Goal: Task Accomplishment & Management: Use online tool/utility

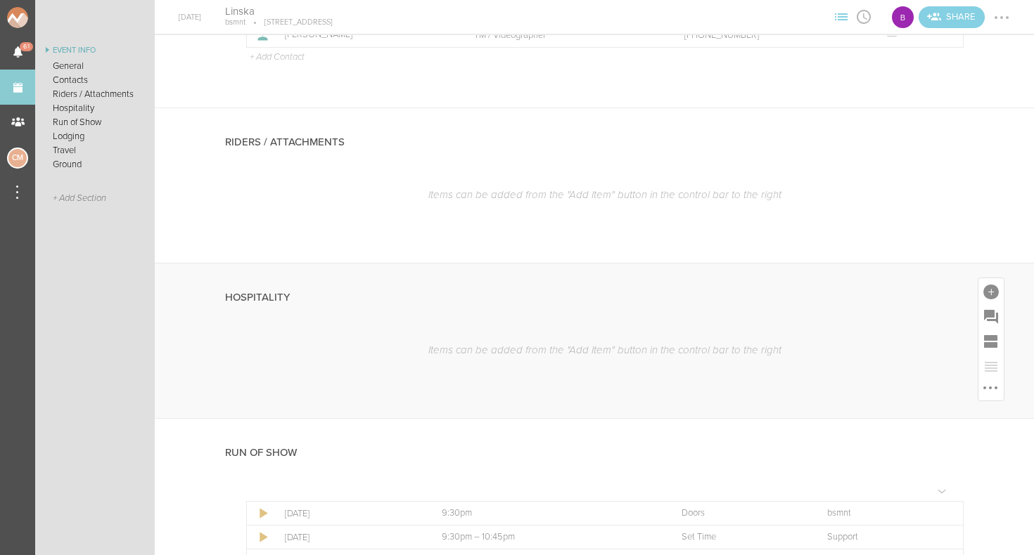
scroll to position [593, 0]
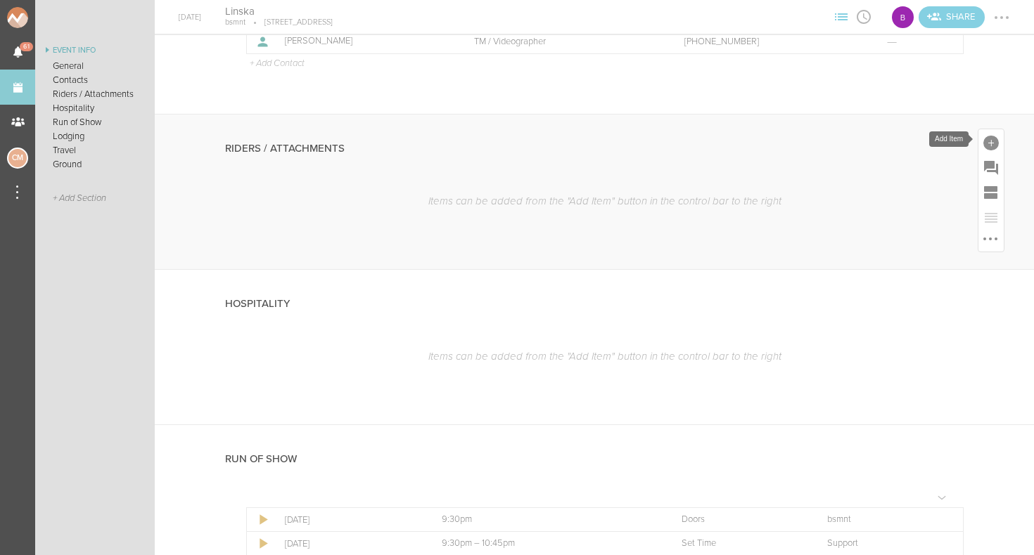
click at [981, 139] on div at bounding box center [990, 141] width 25 height 25
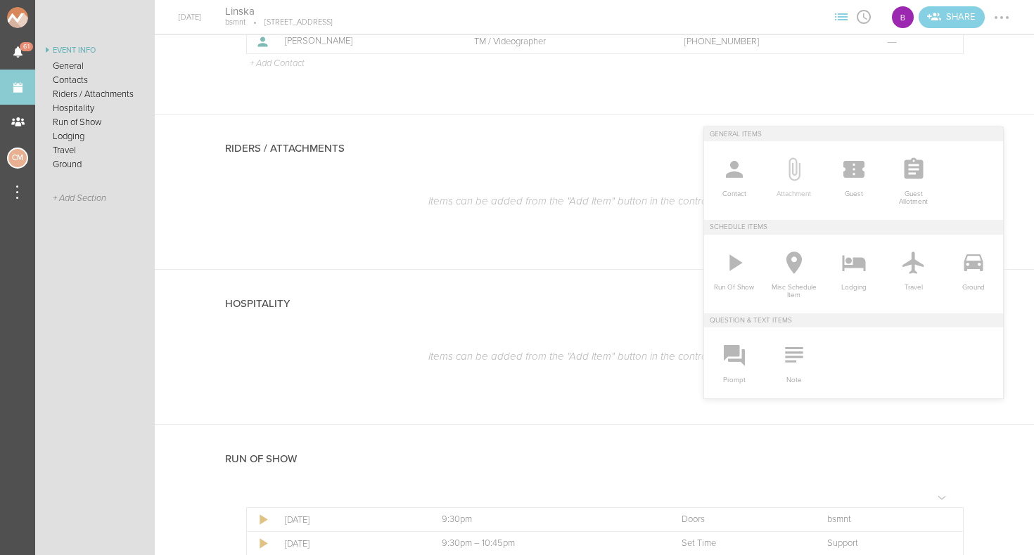
click at [794, 169] on icon at bounding box center [794, 169] width 28 height 28
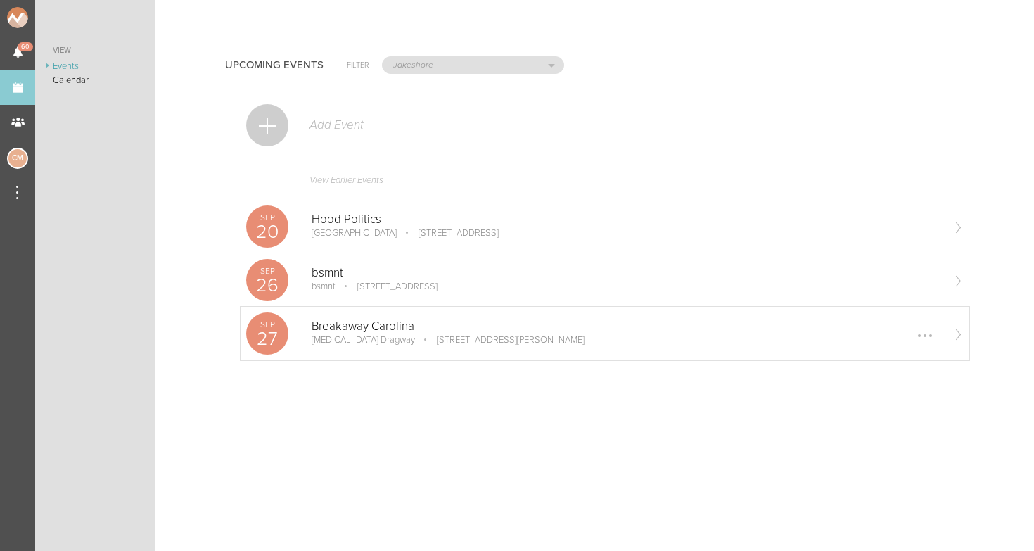
click at [357, 328] on p "Breakaway Carolina" at bounding box center [625, 326] width 629 height 14
click at [269, 333] on p "27" at bounding box center [267, 338] width 42 height 19
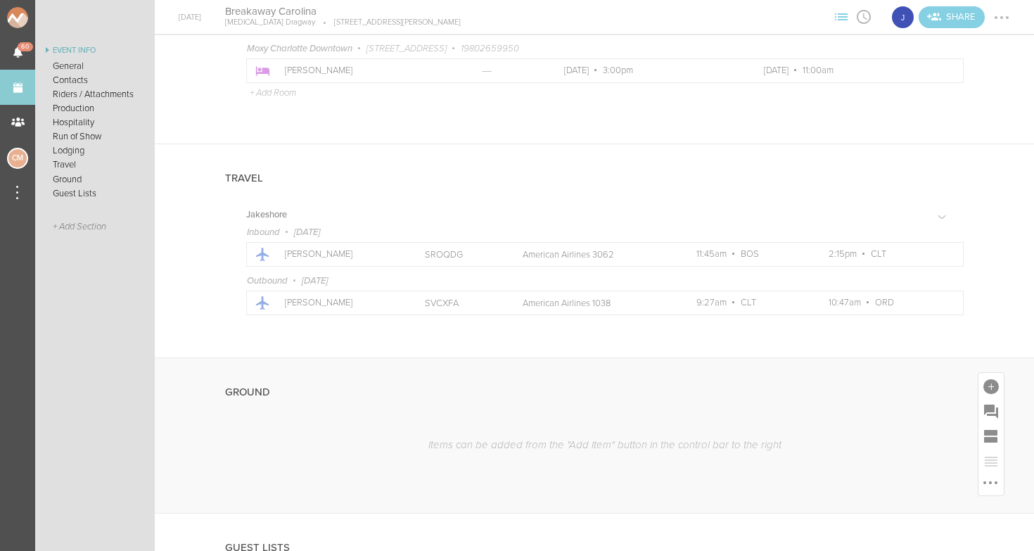
scroll to position [1527, 0]
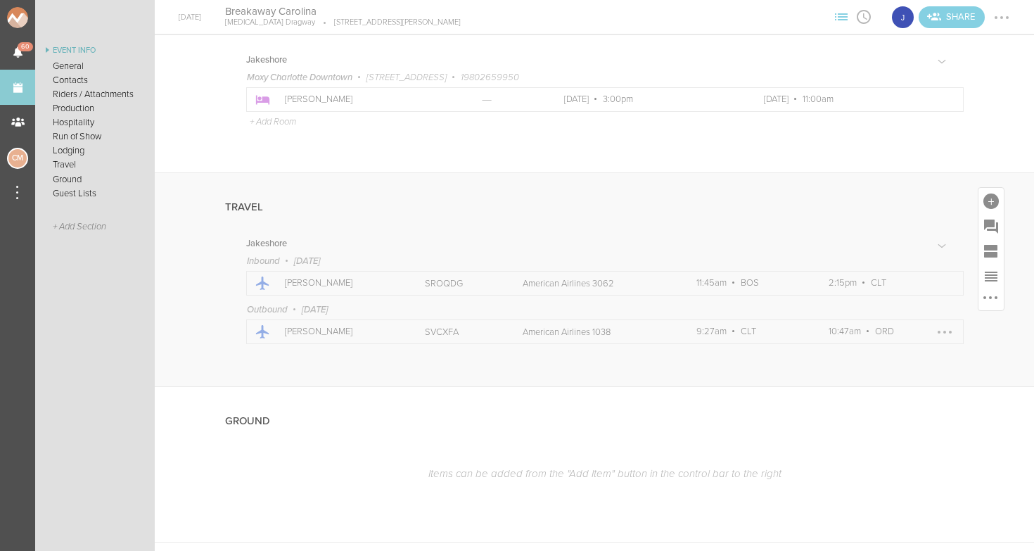
click at [425, 328] on p "SVCXFA" at bounding box center [458, 331] width 67 height 11
copy p "SVCXFA"
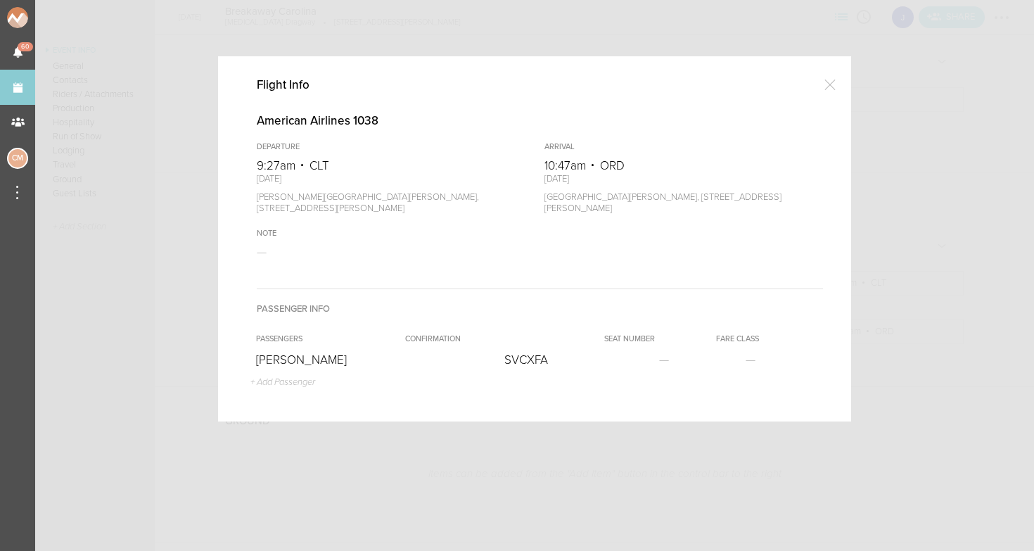
click at [833, 82] on div at bounding box center [830, 84] width 28 height 28
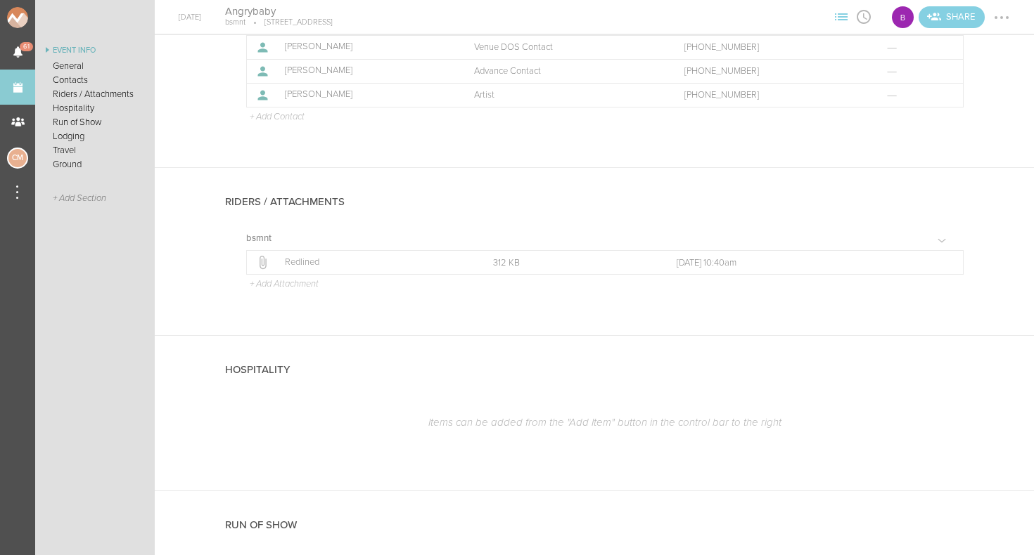
scroll to position [537, 0]
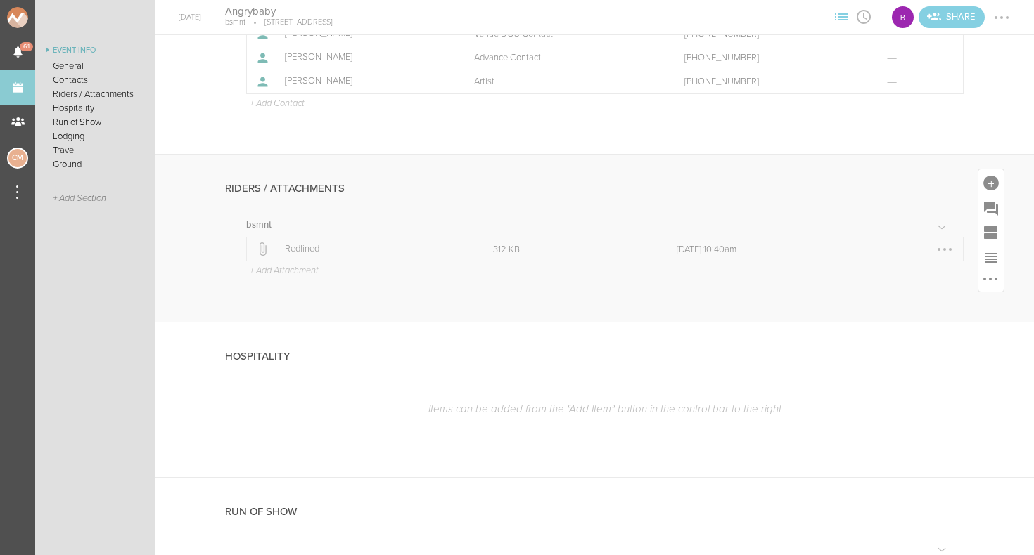
click at [290, 246] on p "Redlined" at bounding box center [373, 249] width 177 height 11
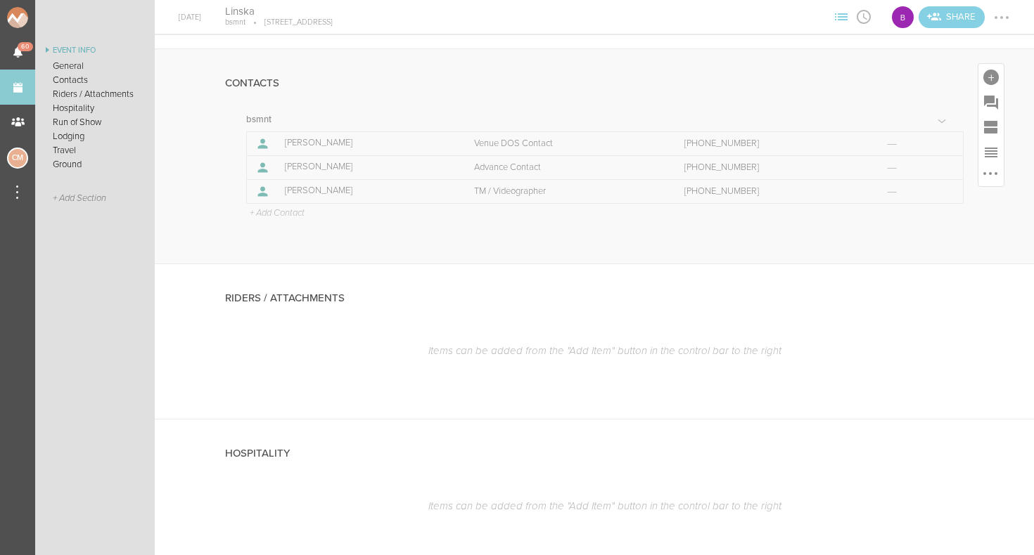
scroll to position [437, 0]
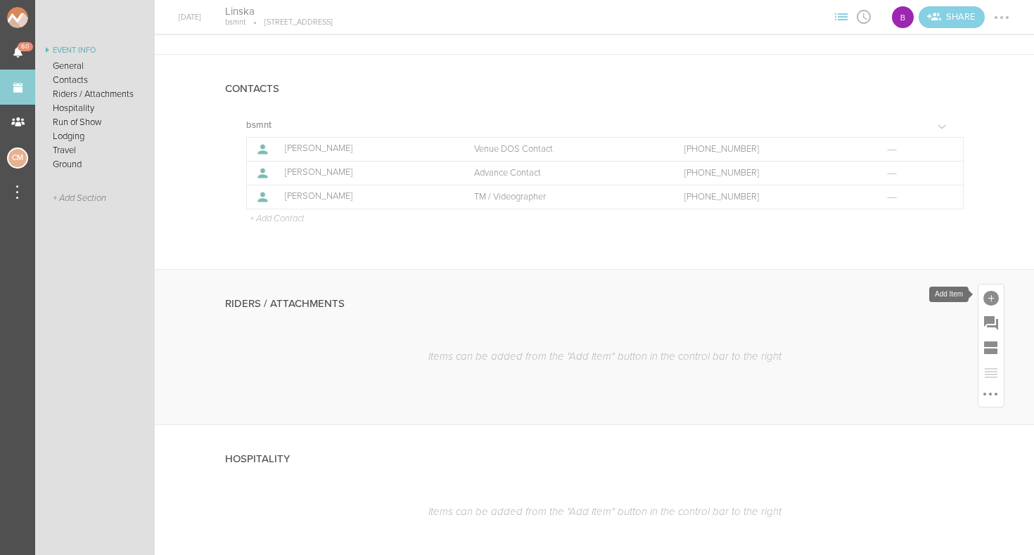
click at [990, 298] on div at bounding box center [990, 298] width 15 height 15
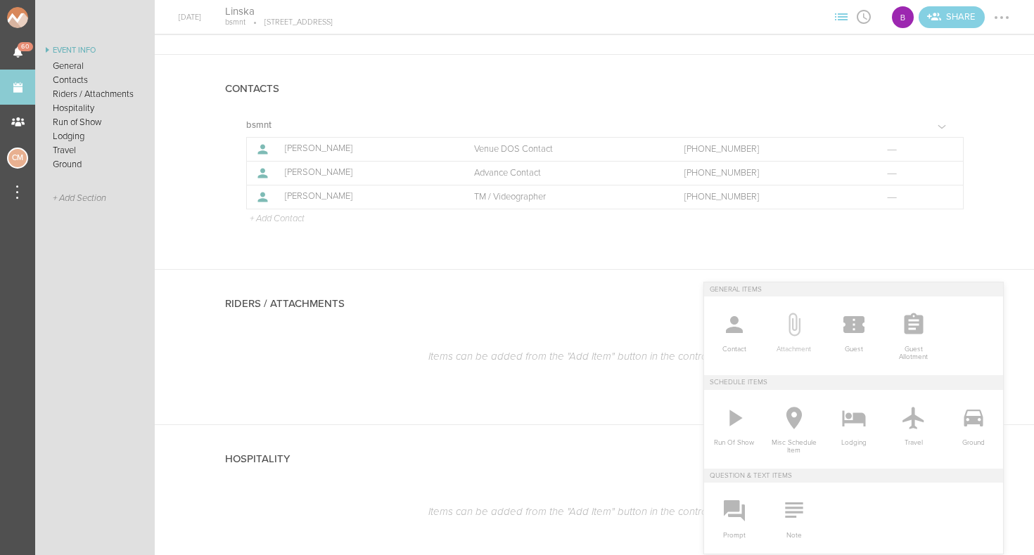
click at [797, 333] on icon at bounding box center [794, 325] width 28 height 28
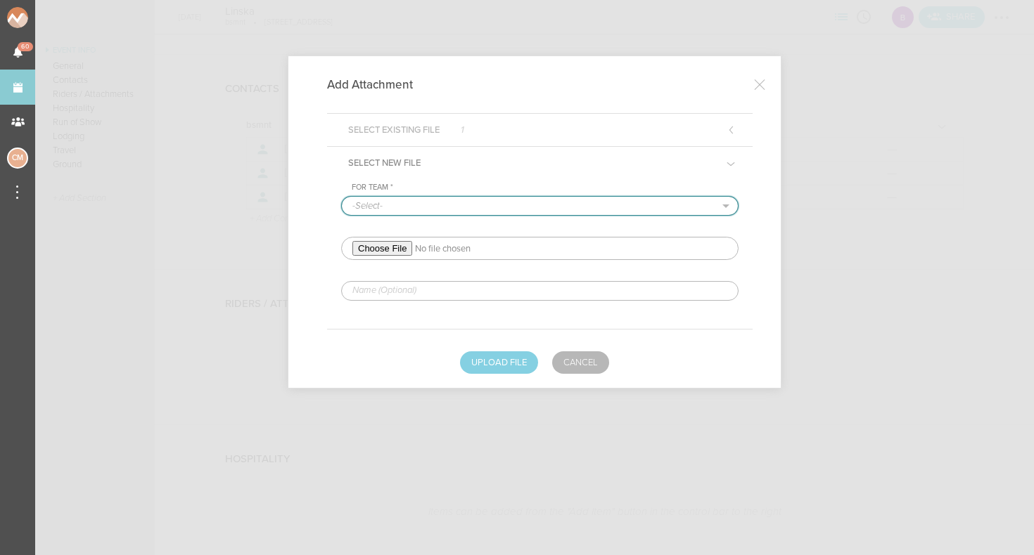
select select "1884"
click at [392, 246] on input "file" at bounding box center [539, 248] width 397 height 23
type input "C:\fakepath\Redlined Safety Rider.pdf"
click at [427, 293] on input "text" at bounding box center [539, 291] width 397 height 20
type input "Redlined Safety Rider"
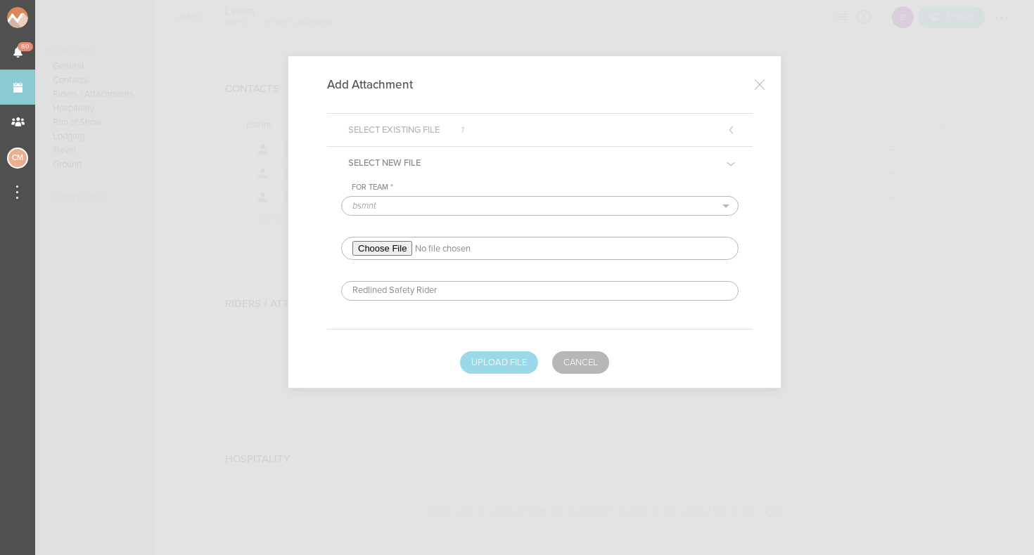
click at [494, 359] on button "Upload File" at bounding box center [499, 363] width 78 height 22
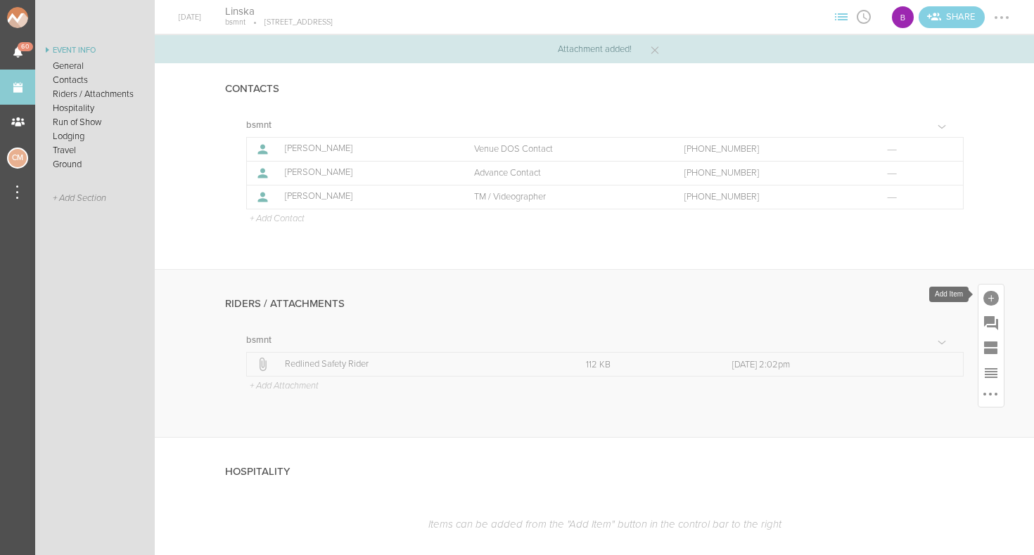
click at [989, 295] on div at bounding box center [990, 298] width 15 height 15
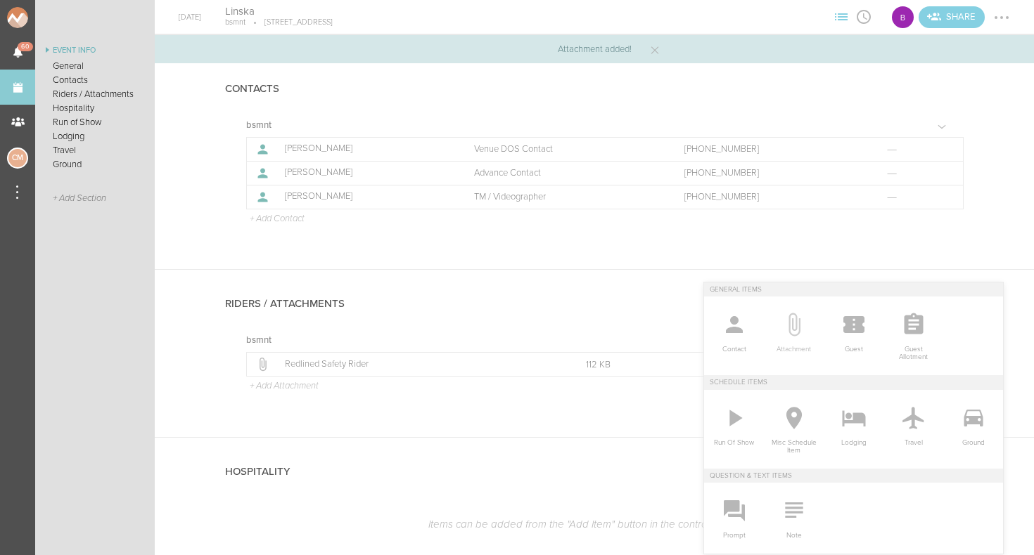
click at [788, 330] on icon at bounding box center [794, 325] width 28 height 28
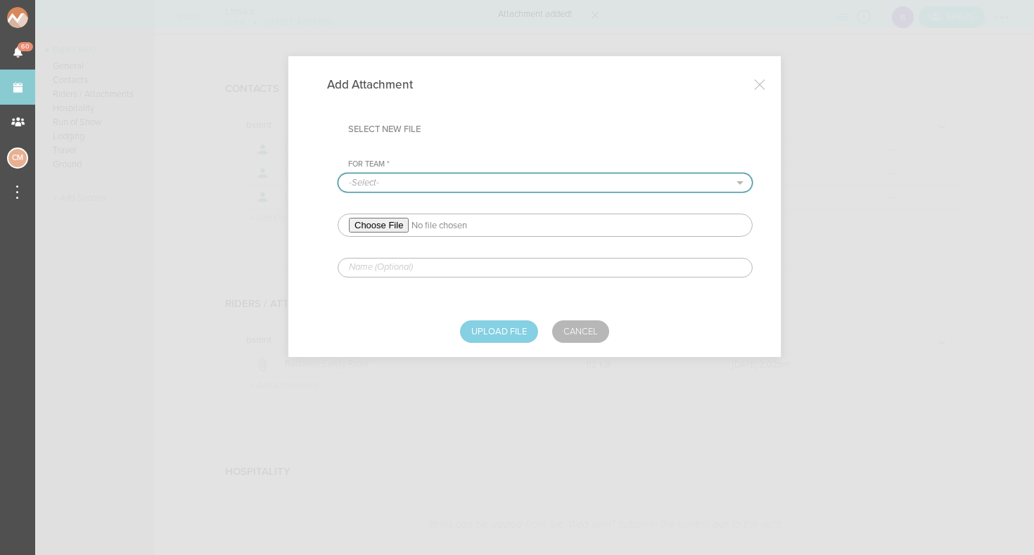
select select "1884"
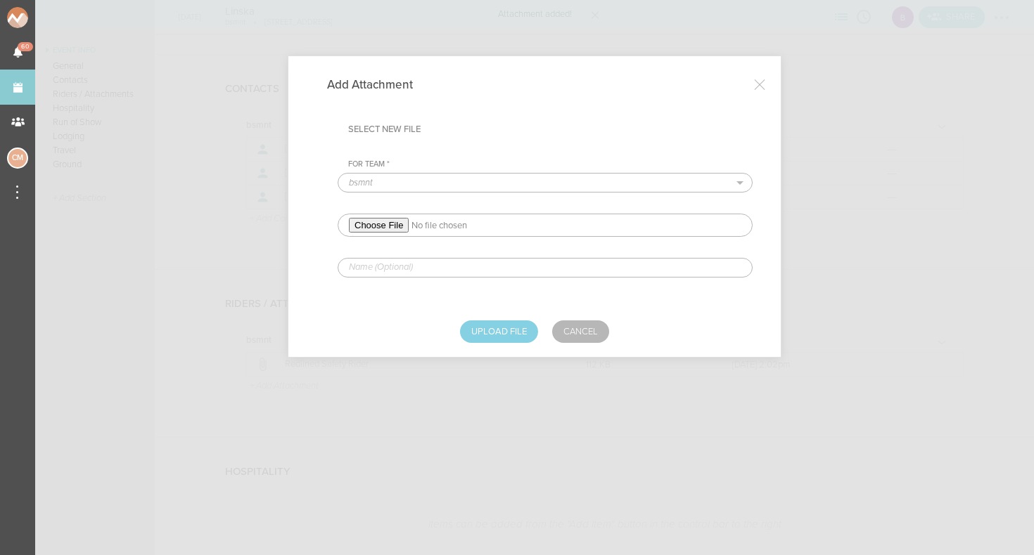
click at [389, 223] on input "file" at bounding box center [544, 225] width 415 height 23
type input "C:\fakepath\Redlined Technical & Hospitality Rider.pdf"
click at [377, 266] on input "text" at bounding box center [544, 268] width 415 height 20
type input "Redlined Technical & Hospitality Rider"
click at [501, 335] on button "Upload File" at bounding box center [499, 332] width 78 height 22
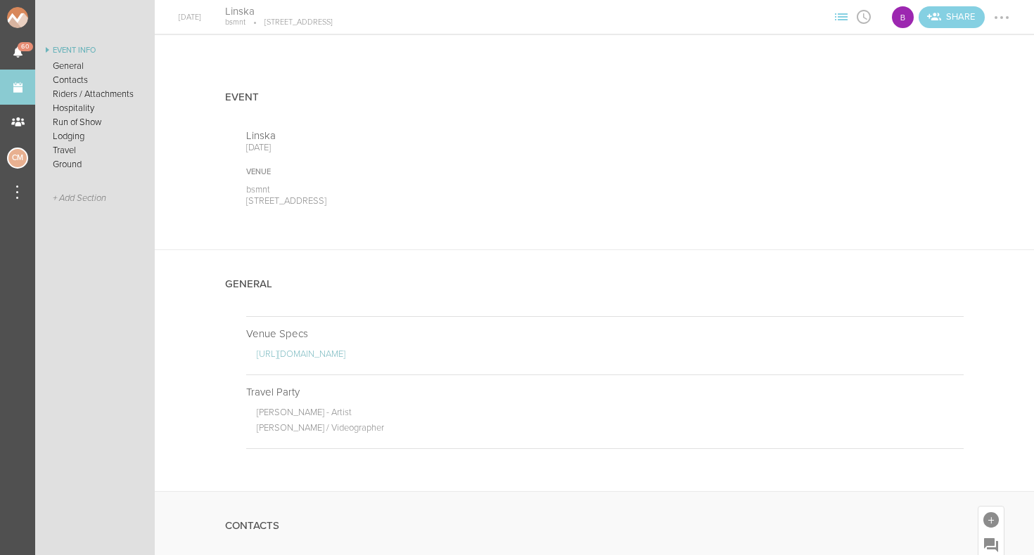
scroll to position [0, 0]
click at [1002, 19] on div at bounding box center [1001, 17] width 22 height 22
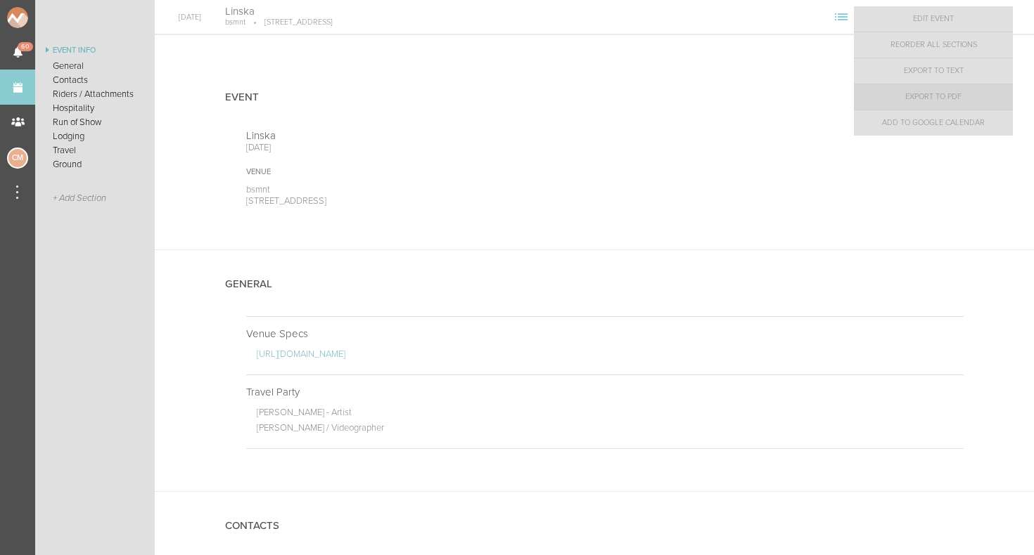
click at [964, 93] on link "Export to PDF" at bounding box center [933, 96] width 159 height 25
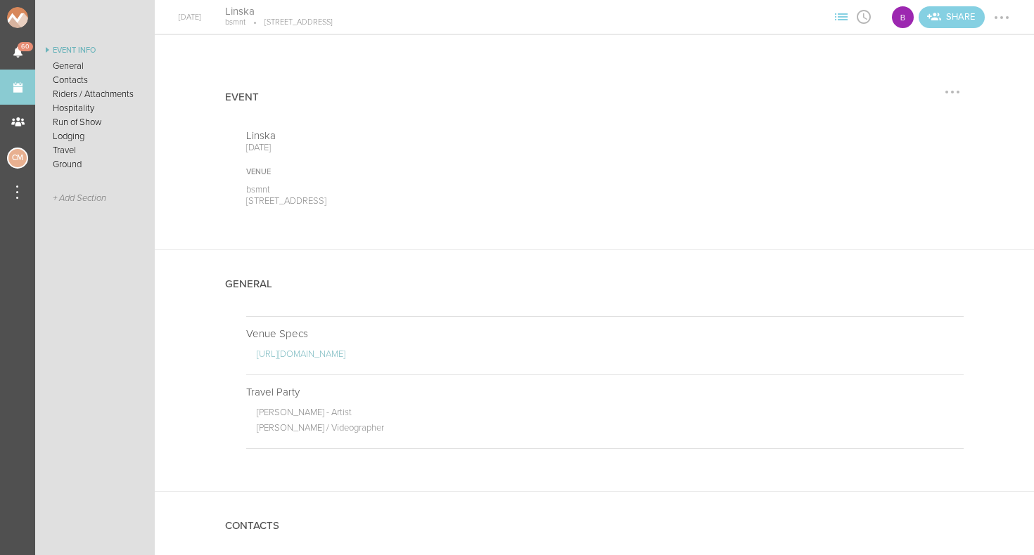
click at [946, 84] on div at bounding box center [952, 92] width 22 height 22
click at [1000, 21] on div at bounding box center [1001, 17] width 22 height 22
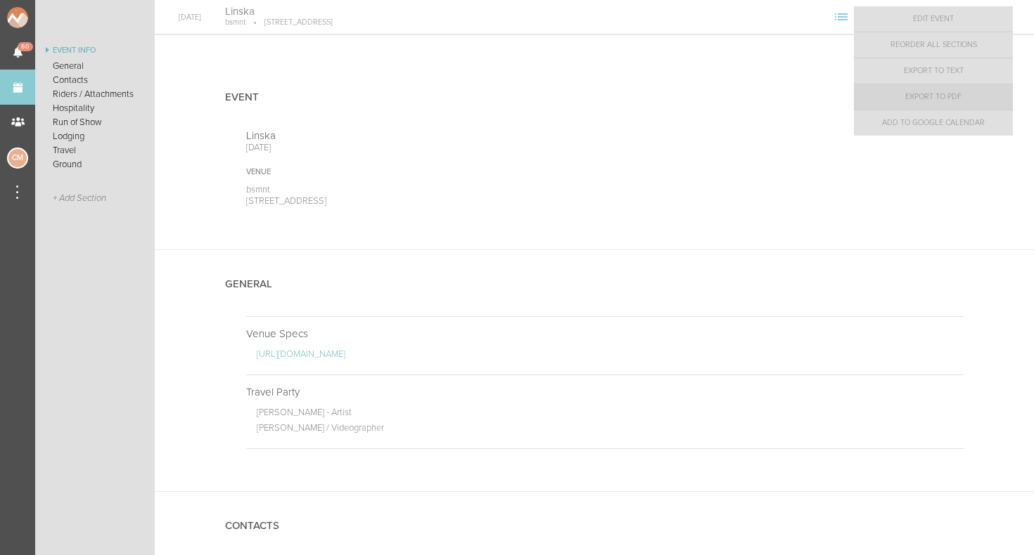
click at [960, 96] on link "Export to PDF" at bounding box center [933, 96] width 159 height 25
